Goal: Task Accomplishment & Management: Manage account settings

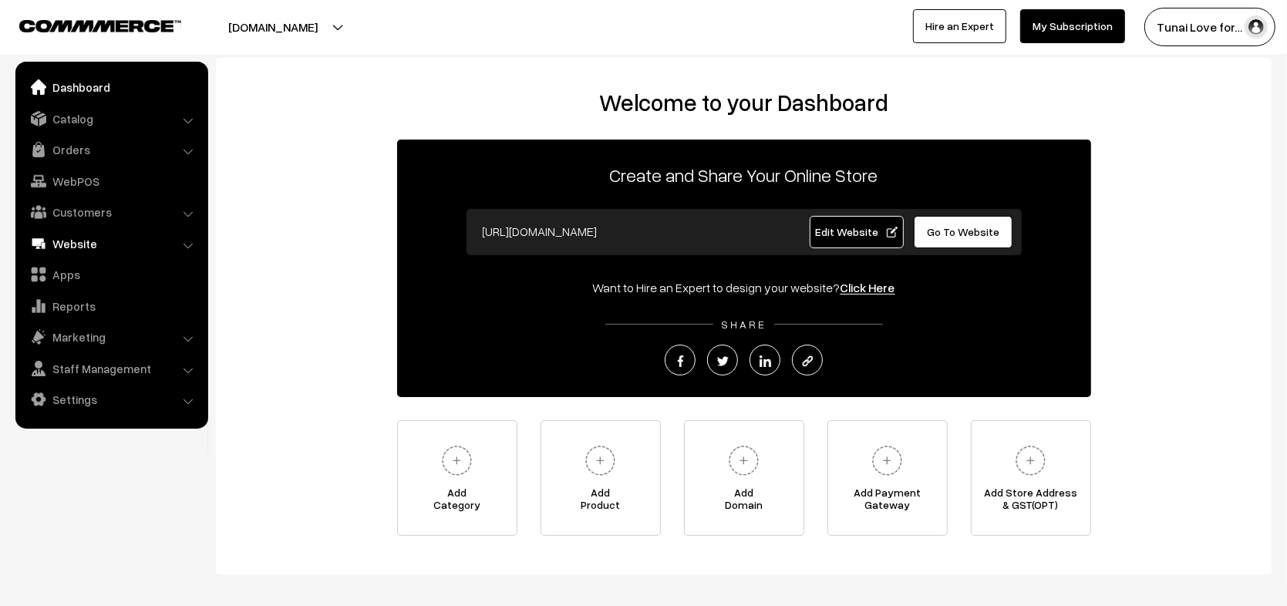
click at [99, 244] on link "Website" at bounding box center [110, 244] width 183 height 28
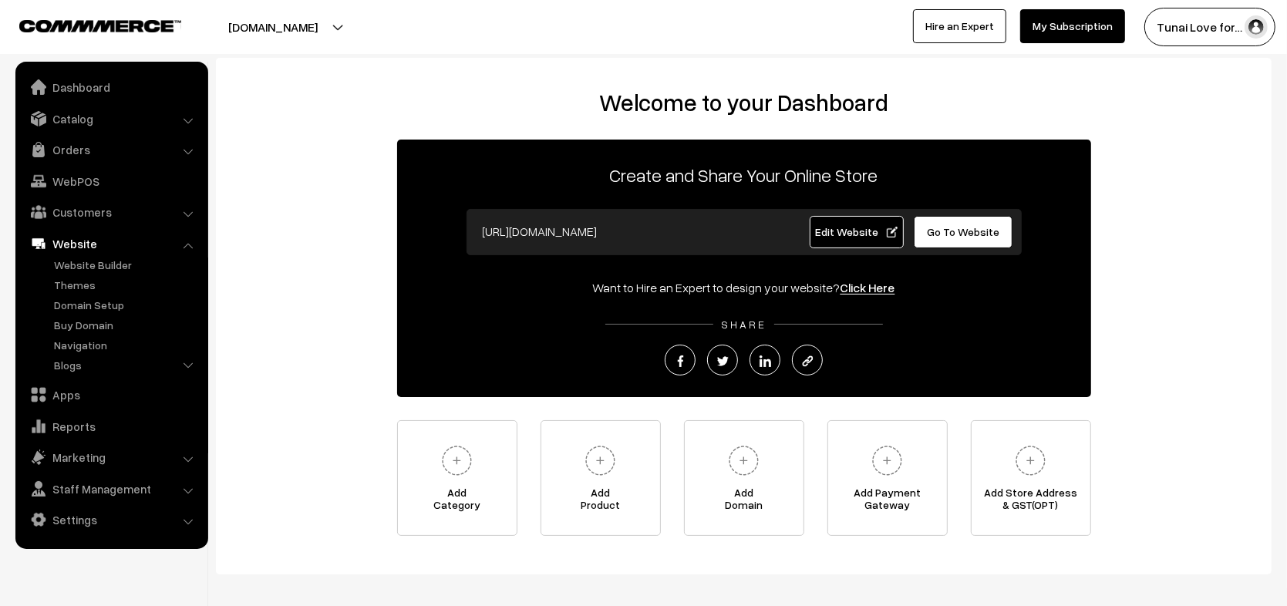
click at [99, 244] on link "Website" at bounding box center [110, 244] width 183 height 28
click at [136, 112] on link "Catalog" at bounding box center [110, 119] width 183 height 28
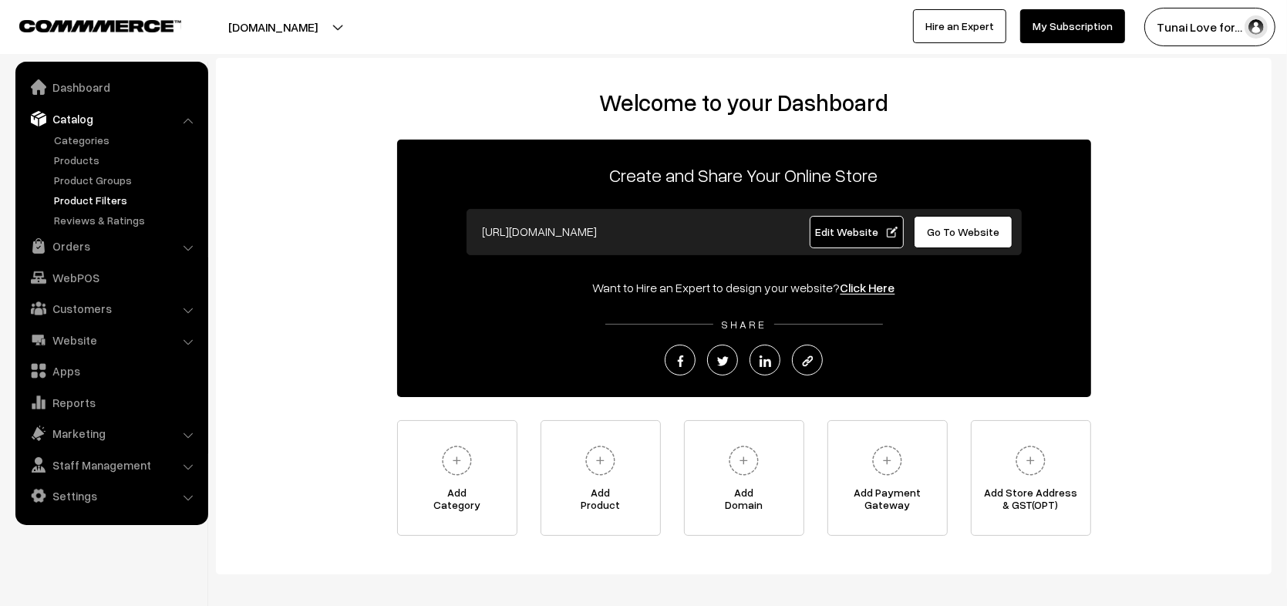
click at [109, 197] on link "Product Filters" at bounding box center [126, 200] width 153 height 16
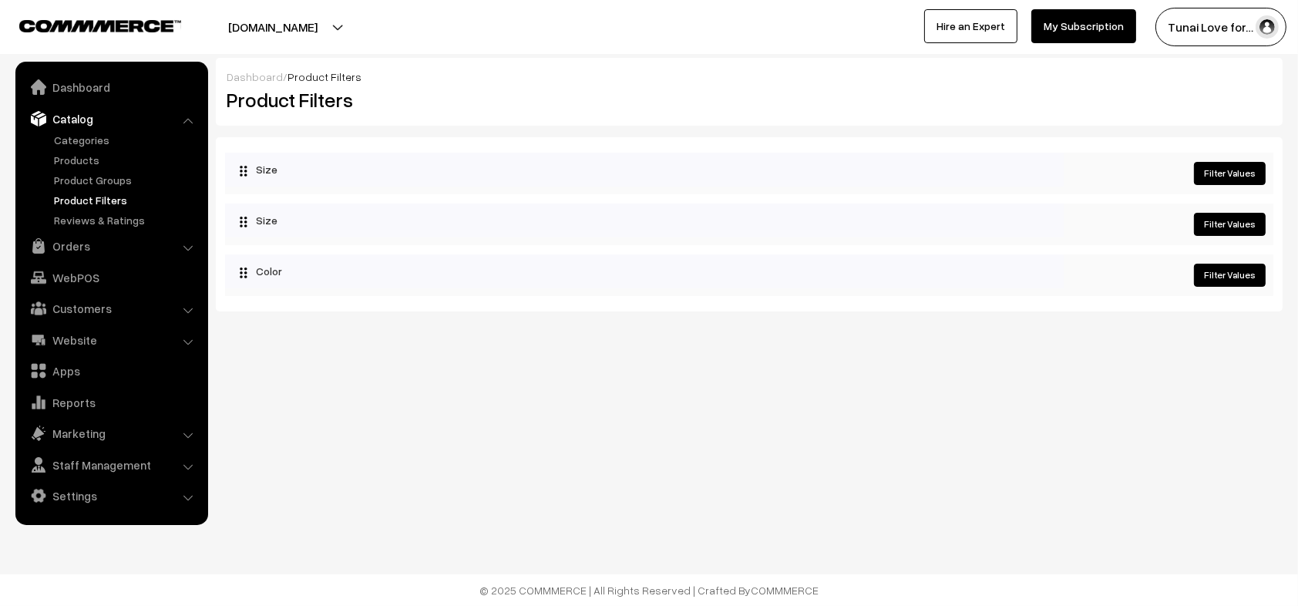
click at [1205, 224] on link "Filter Values" at bounding box center [1230, 224] width 72 height 23
click at [1232, 175] on link "Filter Values" at bounding box center [1230, 173] width 72 height 23
click at [1250, 170] on link "Filter Values" at bounding box center [1230, 173] width 72 height 23
click at [1234, 223] on link "Filter Values" at bounding box center [1230, 224] width 72 height 23
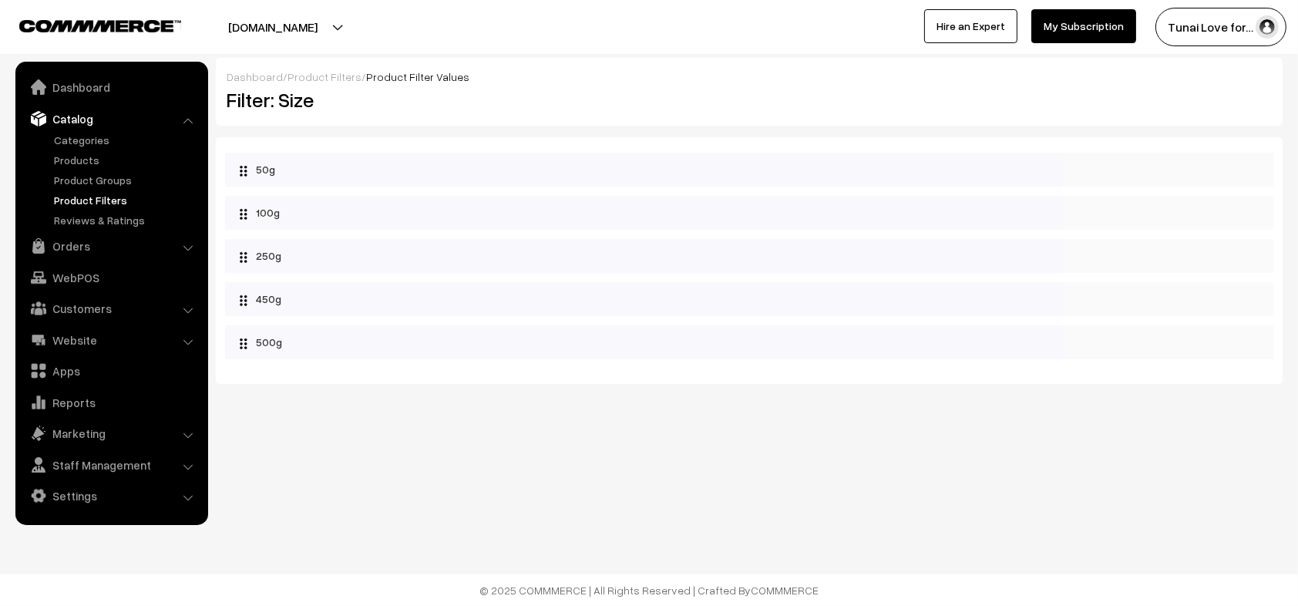
click at [92, 199] on link "Product Filters" at bounding box center [126, 200] width 153 height 16
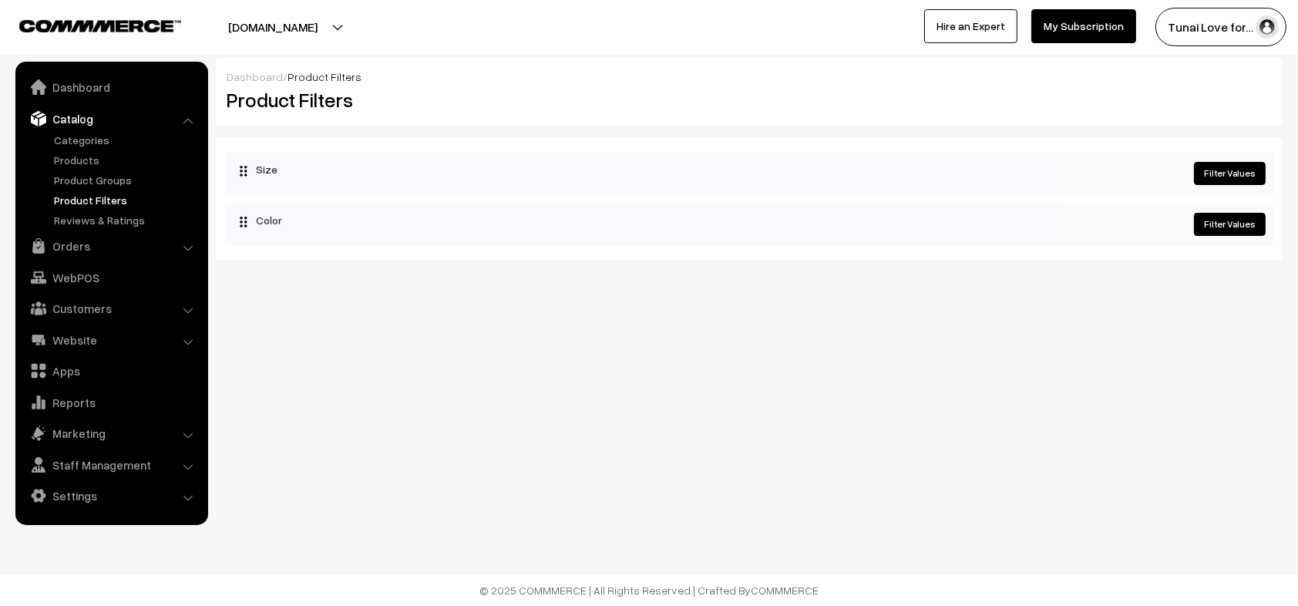
click at [1250, 175] on link "Filter Values" at bounding box center [1230, 173] width 72 height 23
click at [1230, 167] on link "Filter Values" at bounding box center [1230, 173] width 72 height 23
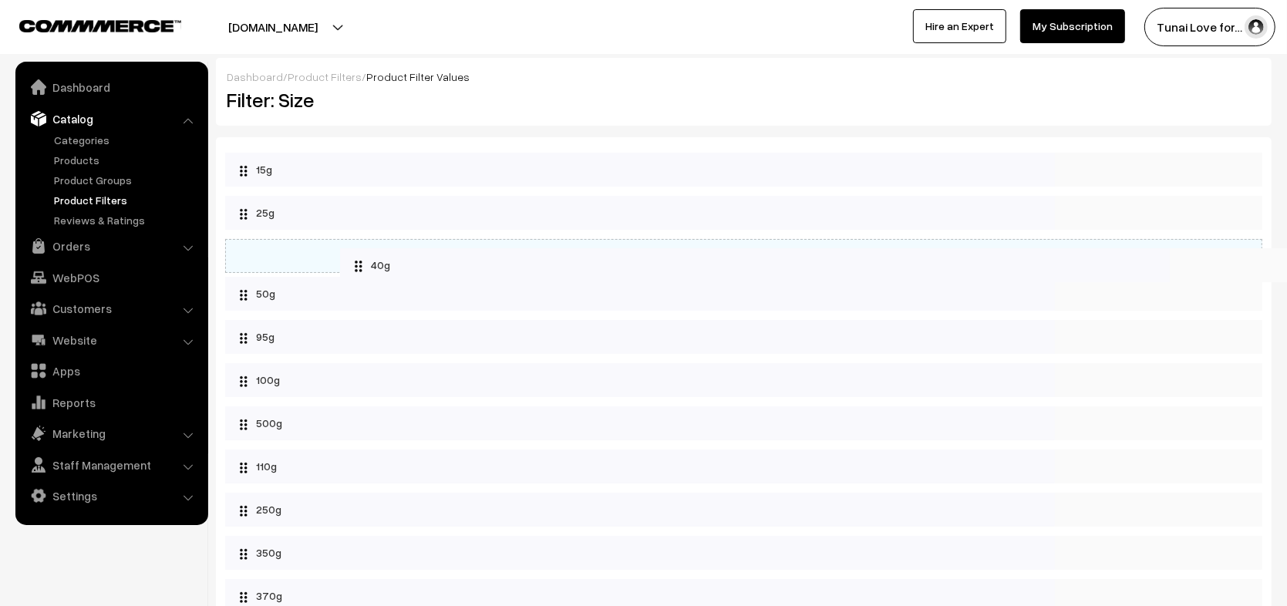
drag, startPoint x: 303, startPoint y: 487, endPoint x: 419, endPoint y: 268, distance: 247.6
drag, startPoint x: 302, startPoint y: 393, endPoint x: 393, endPoint y: 204, distance: 210.3
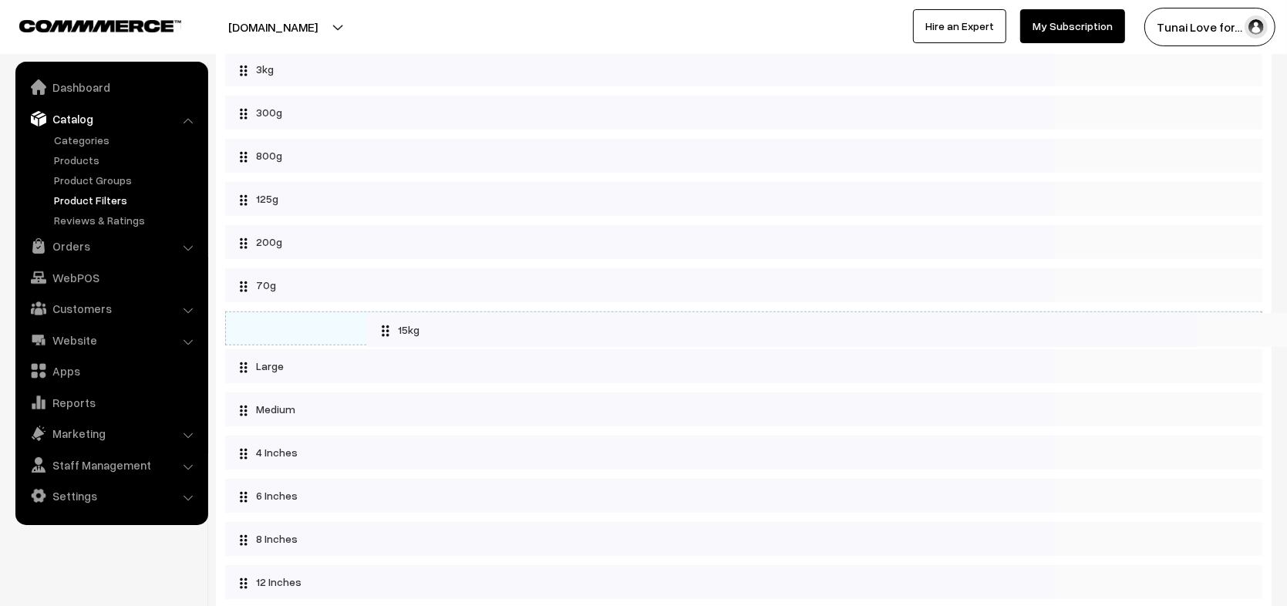
drag, startPoint x: 318, startPoint y: 463, endPoint x: 461, endPoint y: 328, distance: 196.3
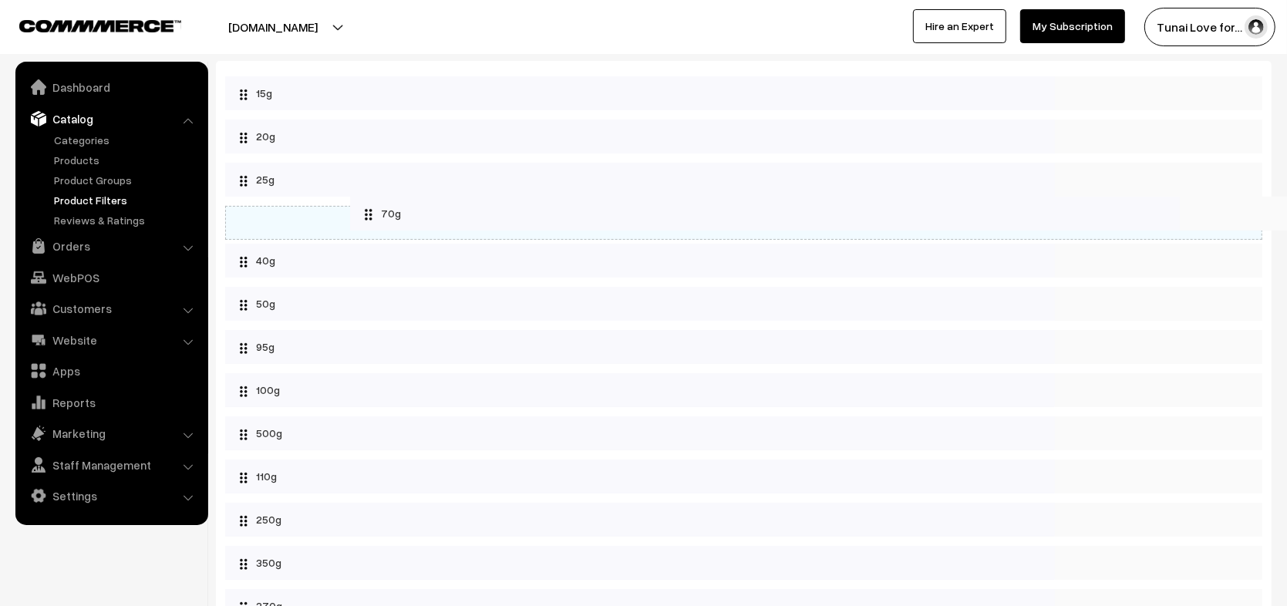
scroll to position [0, 0]
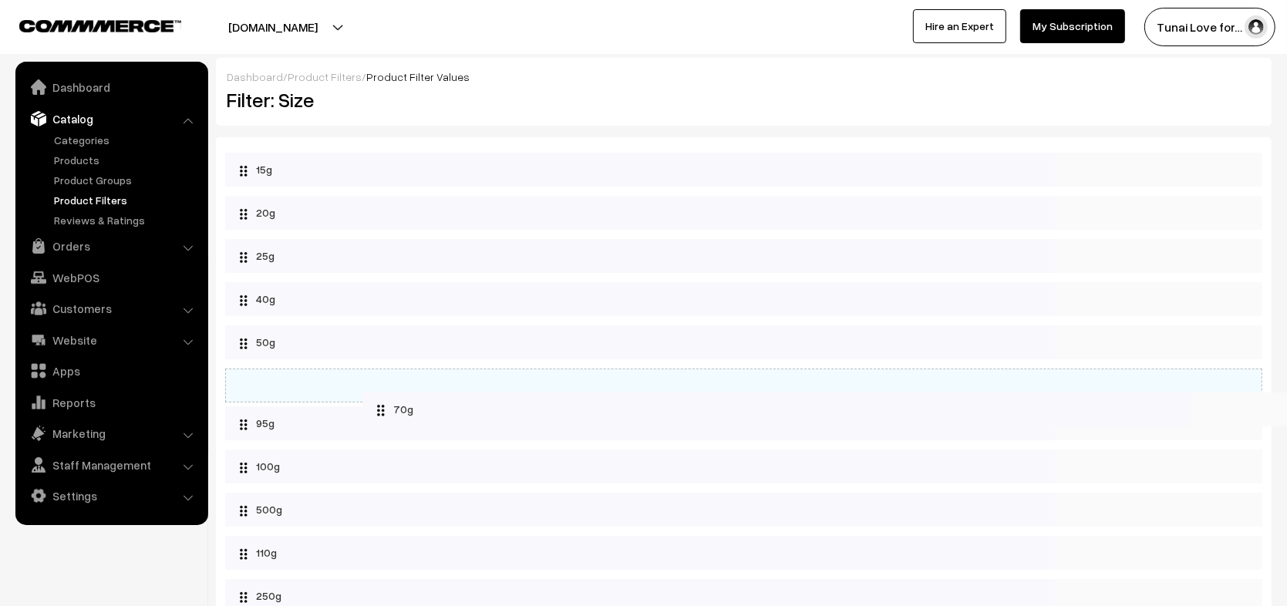
drag, startPoint x: 295, startPoint y: 284, endPoint x: 432, endPoint y: 409, distance: 185.6
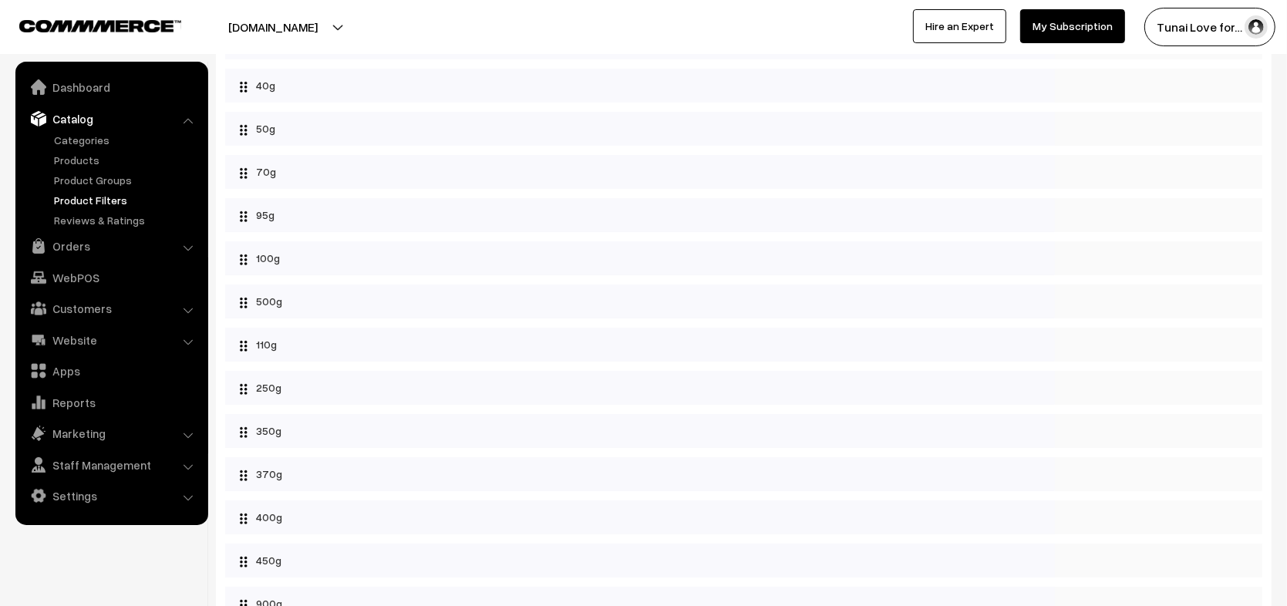
scroll to position [278, 0]
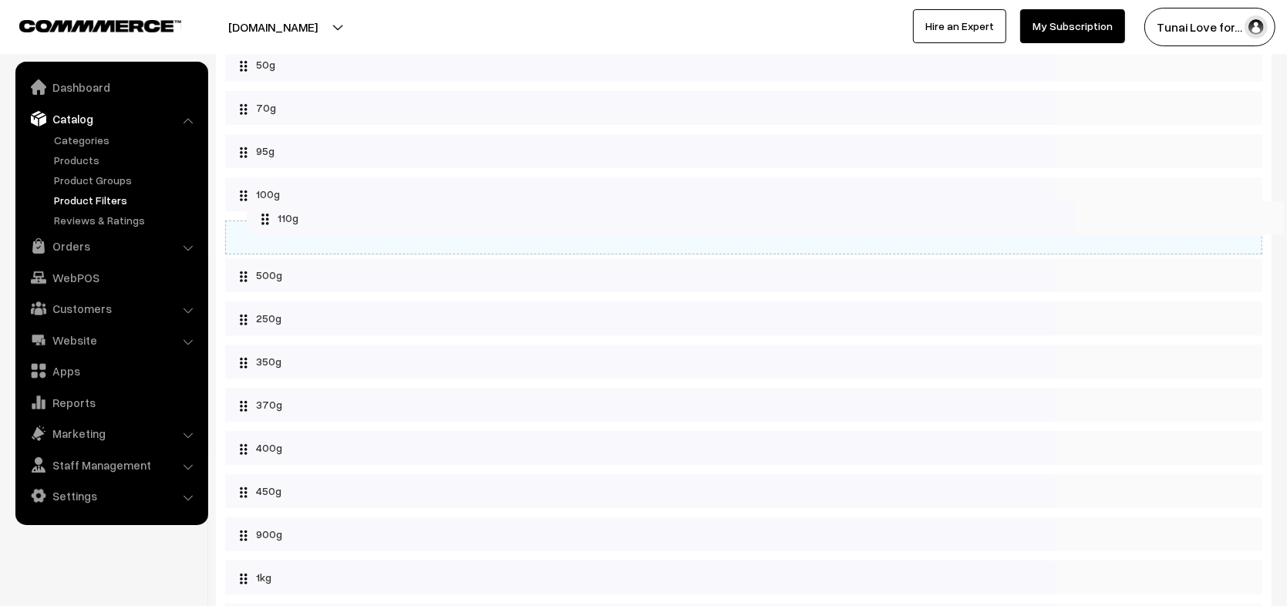
drag, startPoint x: 311, startPoint y: 284, endPoint x: 333, endPoint y: 222, distance: 65.3
drag, startPoint x: 311, startPoint y: 326, endPoint x: 324, endPoint y: 266, distance: 61.5
drag, startPoint x: 291, startPoint y: 374, endPoint x: 303, endPoint y: 311, distance: 63.5
drag, startPoint x: 284, startPoint y: 410, endPoint x: 302, endPoint y: 349, distance: 63.4
drag, startPoint x: 281, startPoint y: 456, endPoint x: 293, endPoint y: 404, distance: 53.9
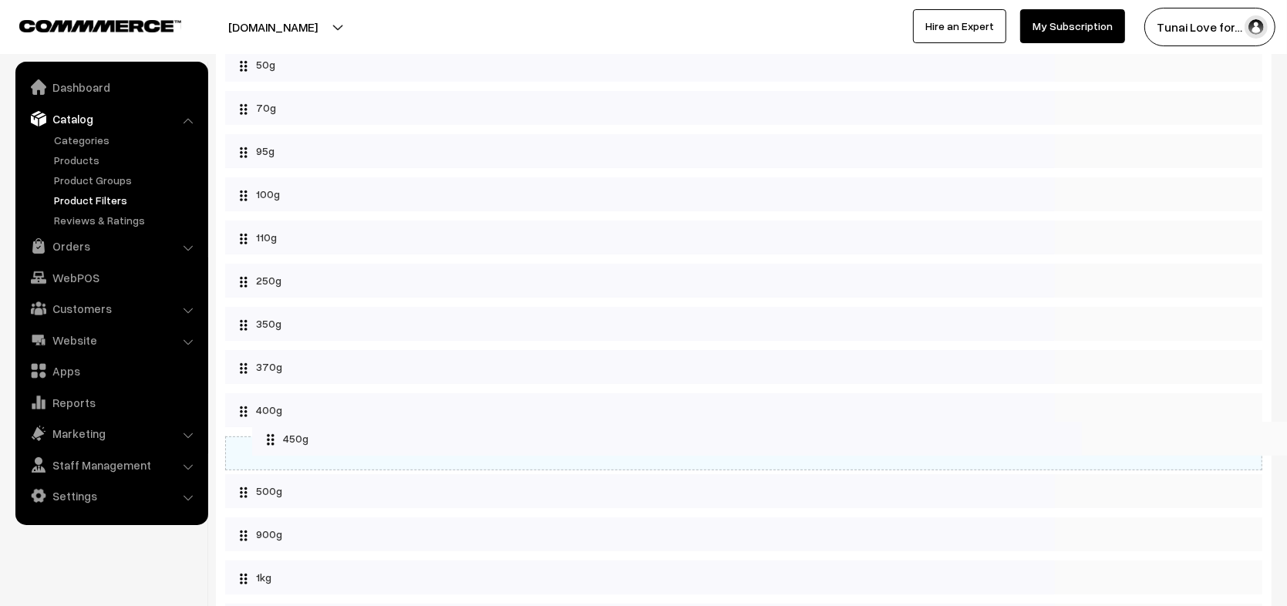
drag, startPoint x: 279, startPoint y: 503, endPoint x: 307, endPoint y: 446, distance: 63.4
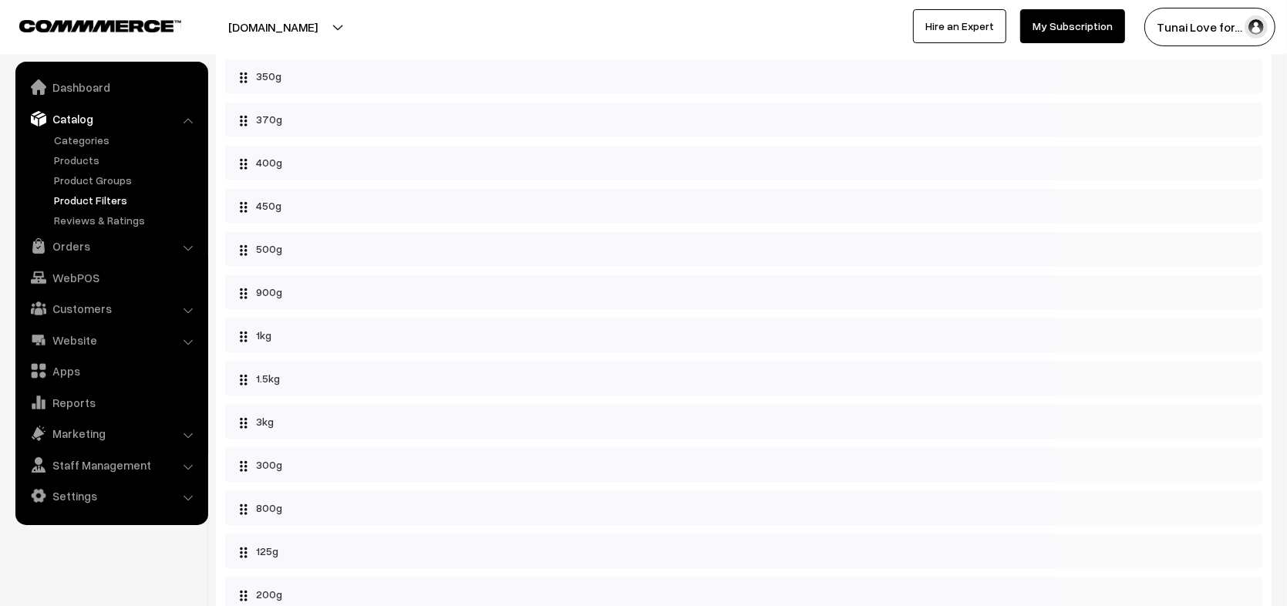
scroll to position [554, 0]
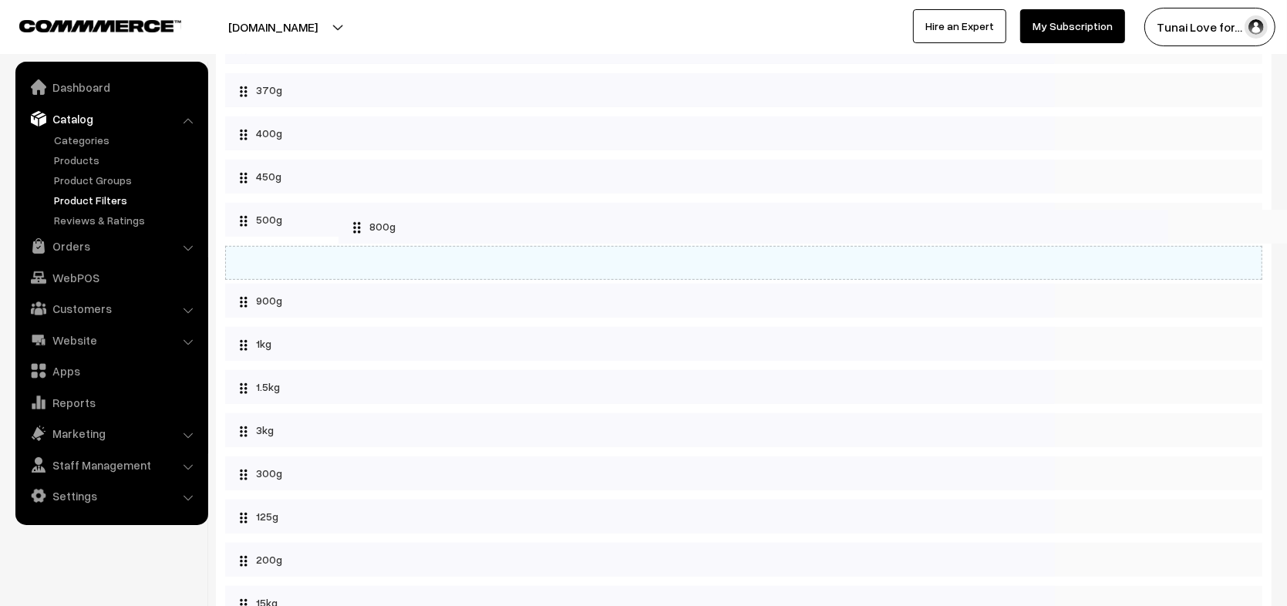
drag, startPoint x: 288, startPoint y: 486, endPoint x: 401, endPoint y: 234, distance: 276.4
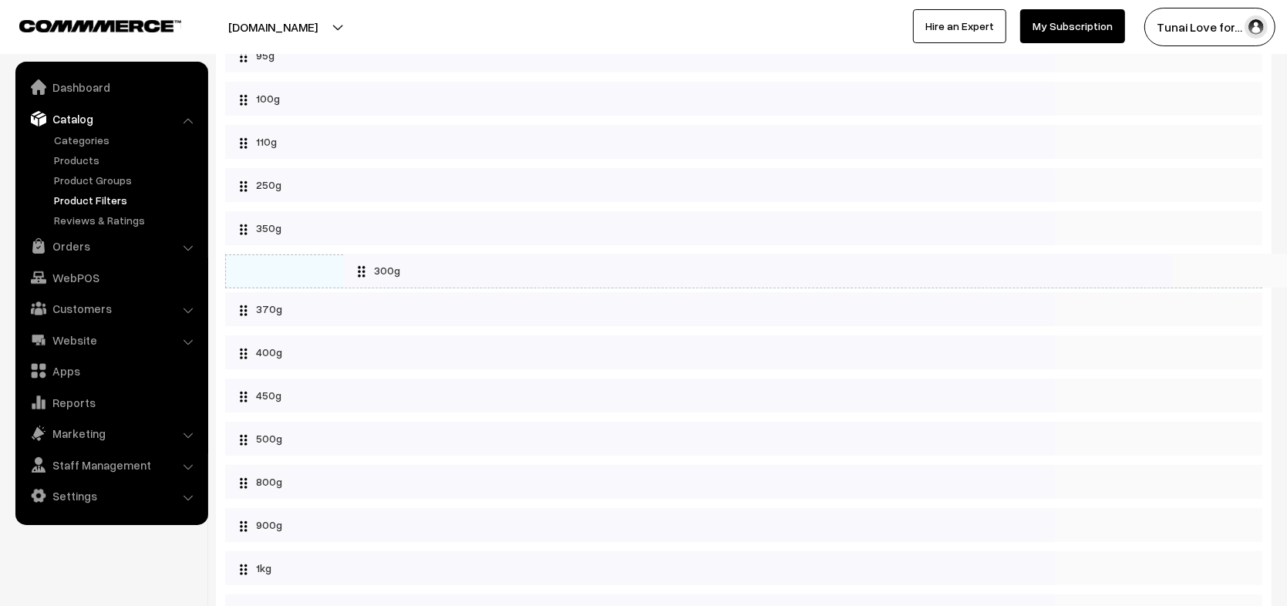
scroll to position [370, 0]
drag, startPoint x: 293, startPoint y: 483, endPoint x: 402, endPoint y: 258, distance: 249.3
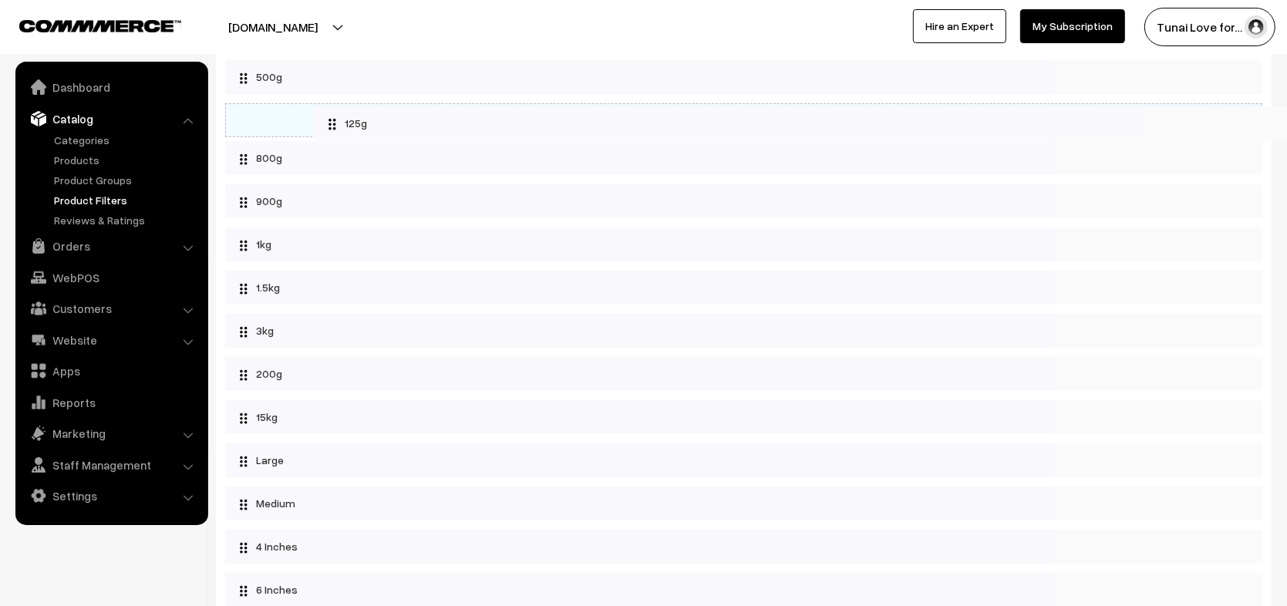
scroll to position [185, 0]
drag, startPoint x: 284, startPoint y: 342, endPoint x: 405, endPoint y: 369, distance: 124.0
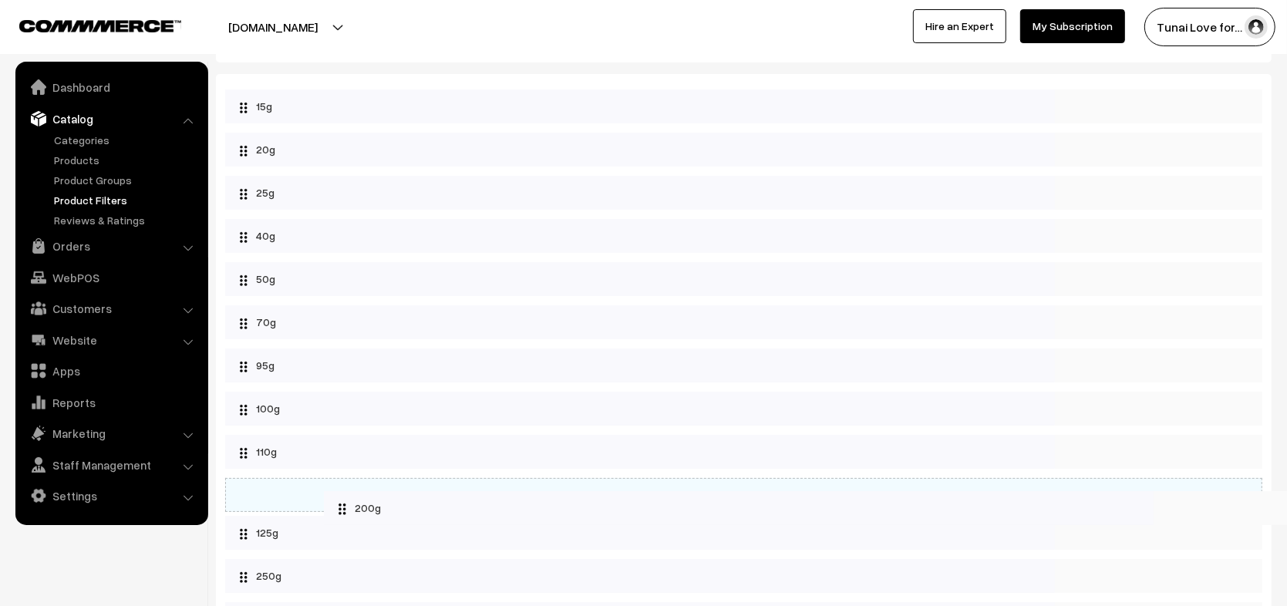
scroll to position [93, 0]
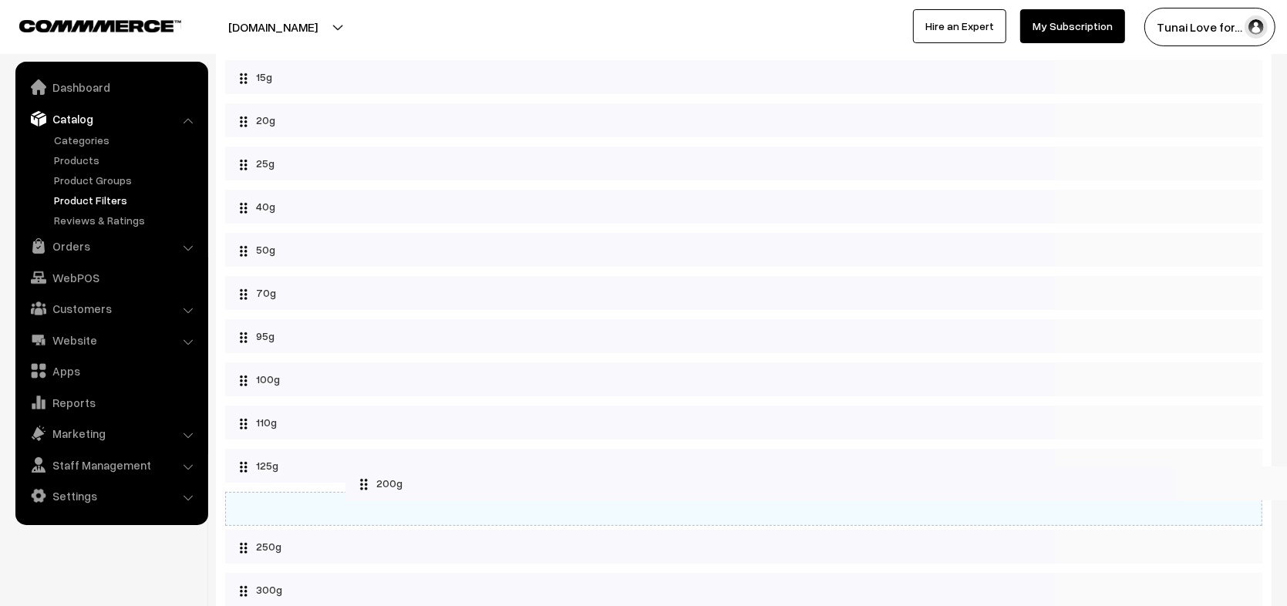
drag, startPoint x: 284, startPoint y: 470, endPoint x: 405, endPoint y: 481, distance: 120.8
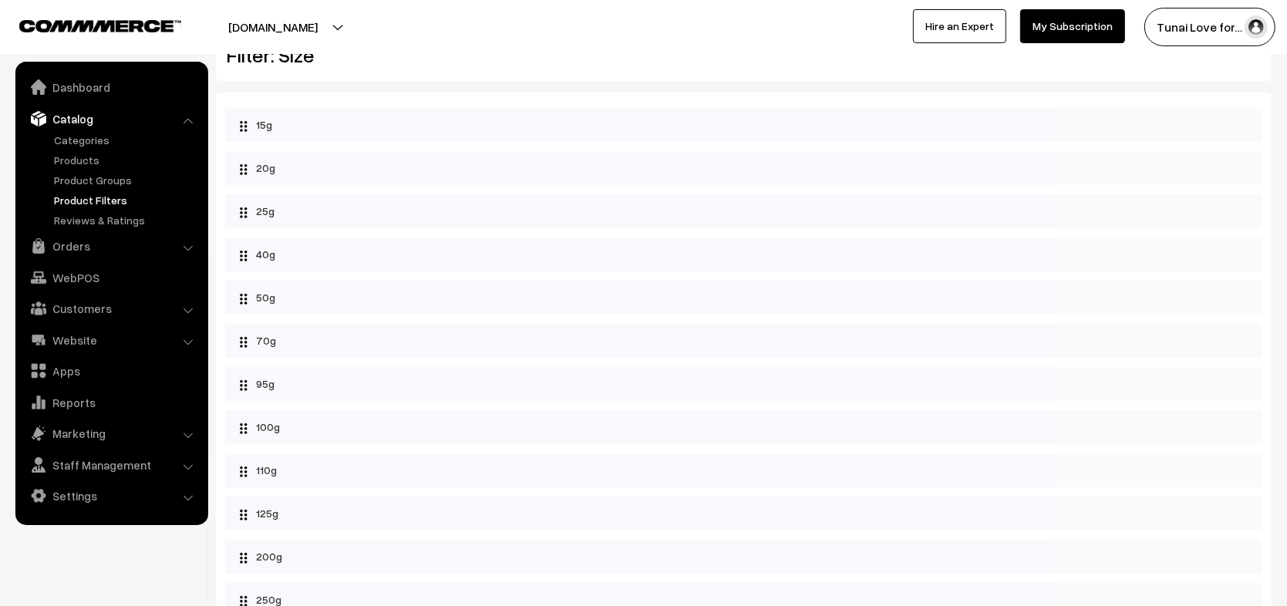
scroll to position [0, 0]
click at [264, 5] on div "[DOMAIN_NAME] Go to Website Create New Store Tunai Love for… My Profile Refer &…" at bounding box center [643, 27] width 1287 height 54
drag, startPoint x: 271, startPoint y: 47, endPoint x: 273, endPoint y: 37, distance: 10.3
click at [271, 42] on div "[DOMAIN_NAME] Go to Website Create New Store Tunai Love for… My Profile Refer &…" at bounding box center [643, 27] width 1287 height 54
click at [276, 26] on button "[DOMAIN_NAME]" at bounding box center [272, 27] width 197 height 39
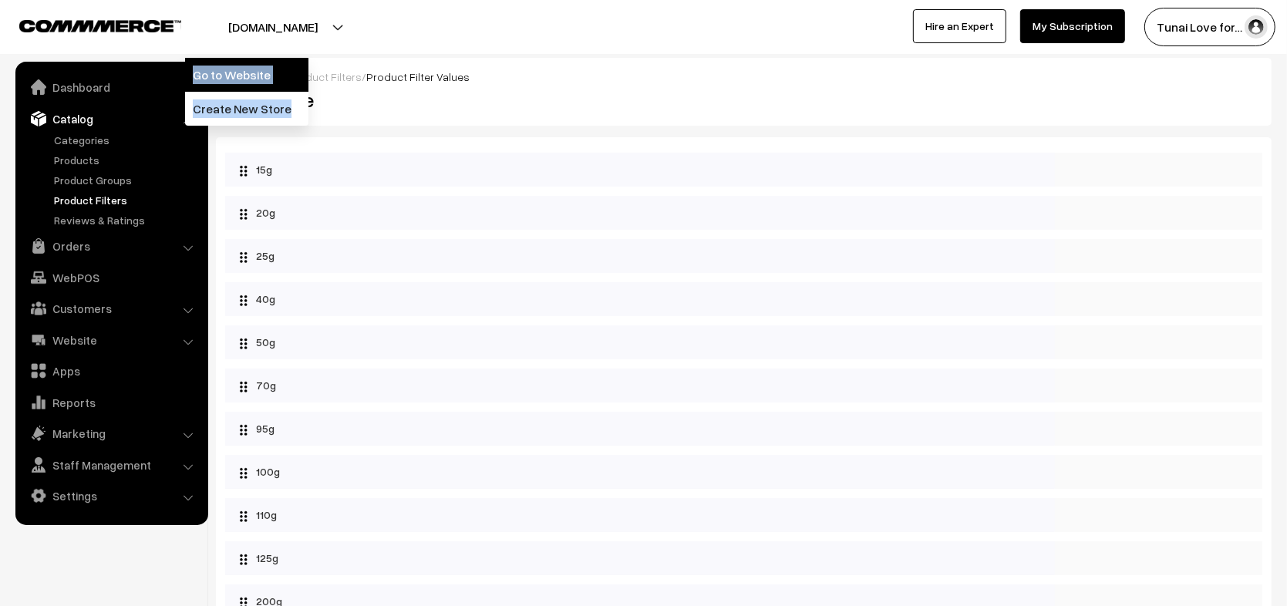
click at [217, 77] on link "Go to Website" at bounding box center [246, 75] width 123 height 34
